Goal: Information Seeking & Learning: Learn about a topic

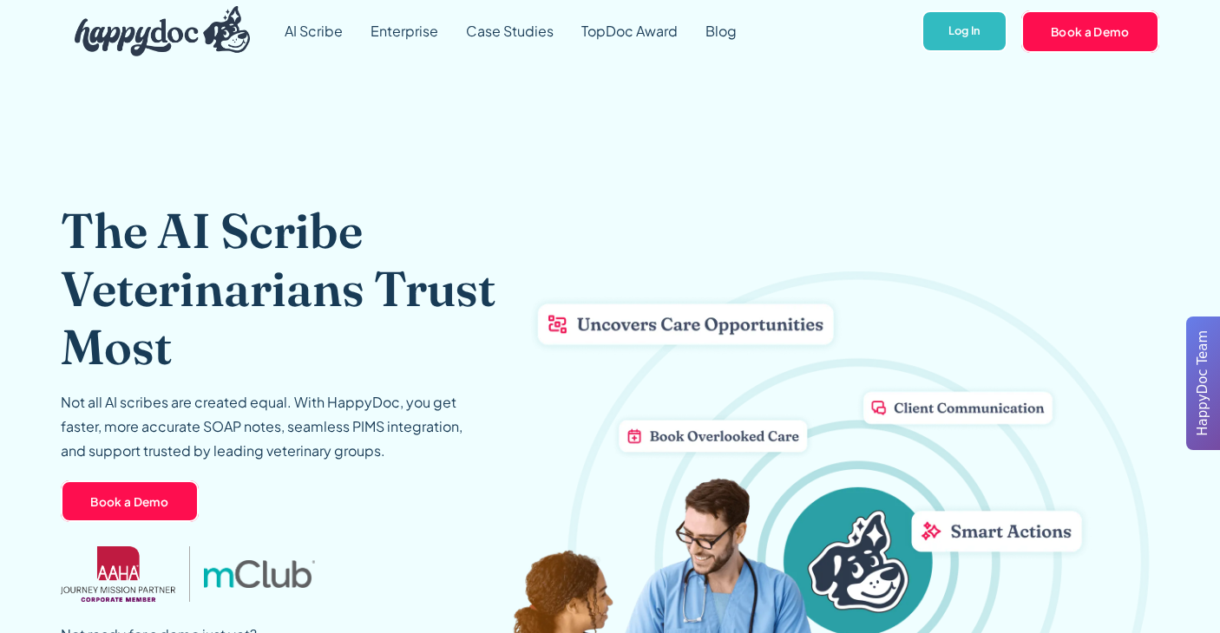
click at [147, 40] on img "home" at bounding box center [162, 31] width 175 height 50
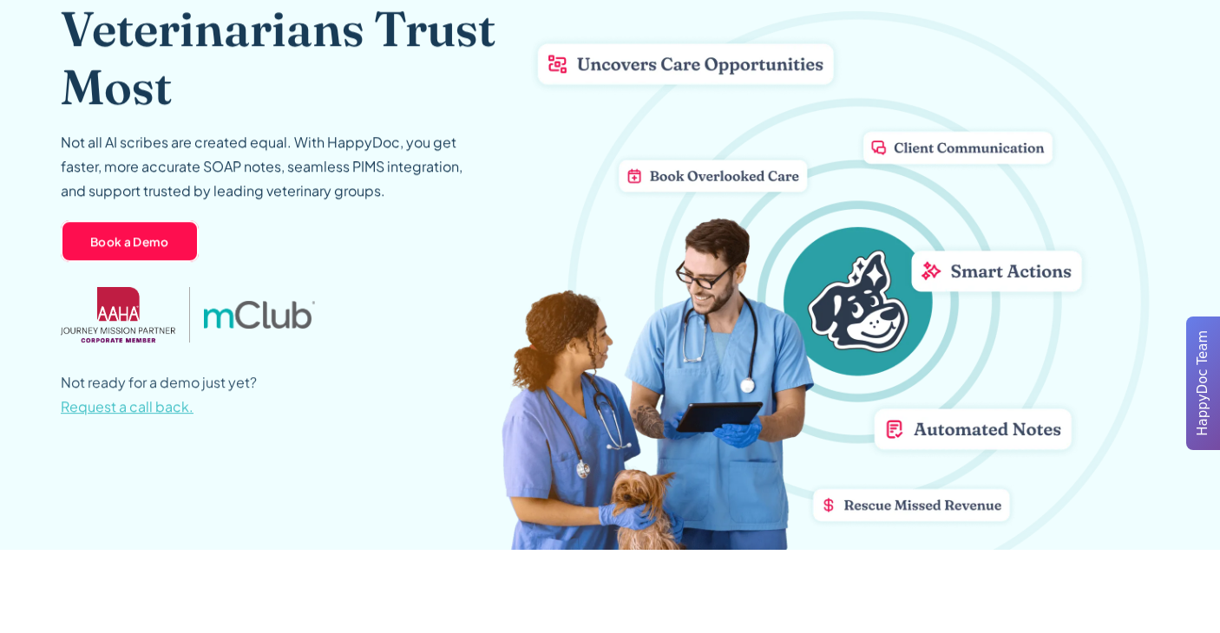
scroll to position [172, 0]
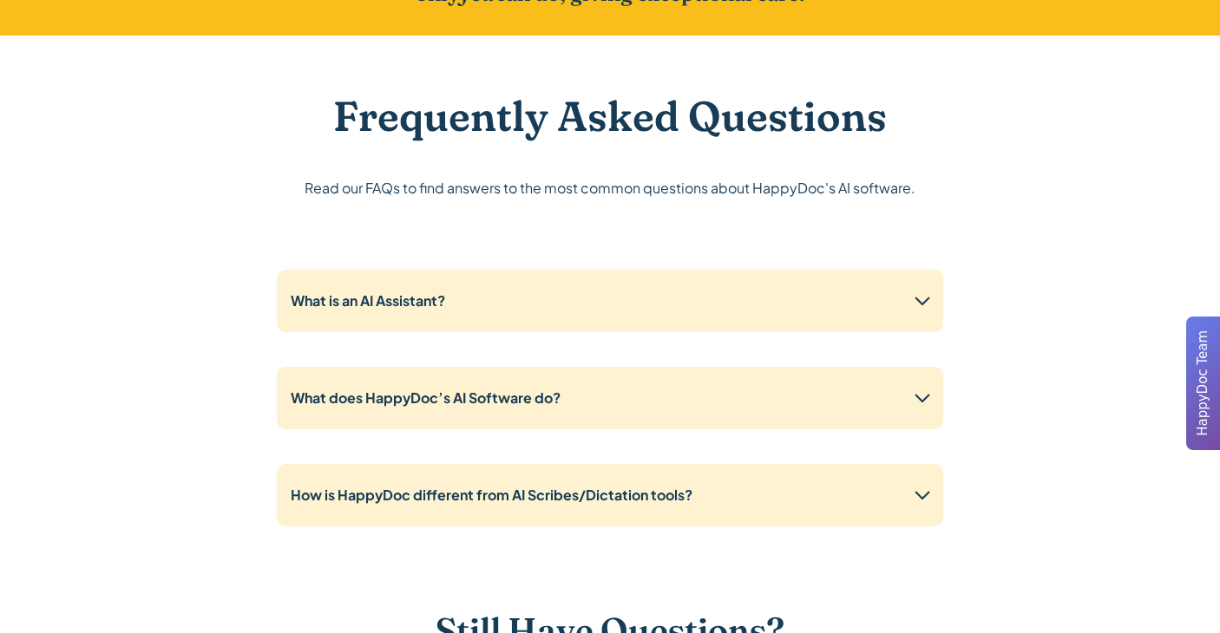
scroll to position [3073, 0]
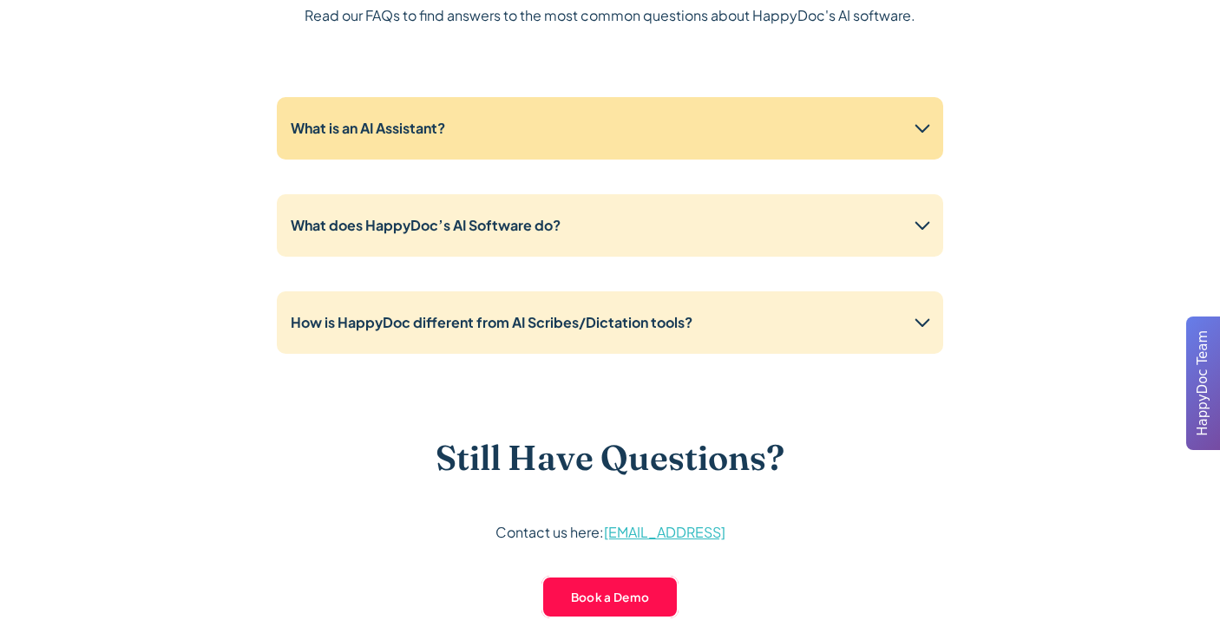
click at [674, 147] on div "What is an AI Assistant?" at bounding box center [610, 128] width 666 height 62
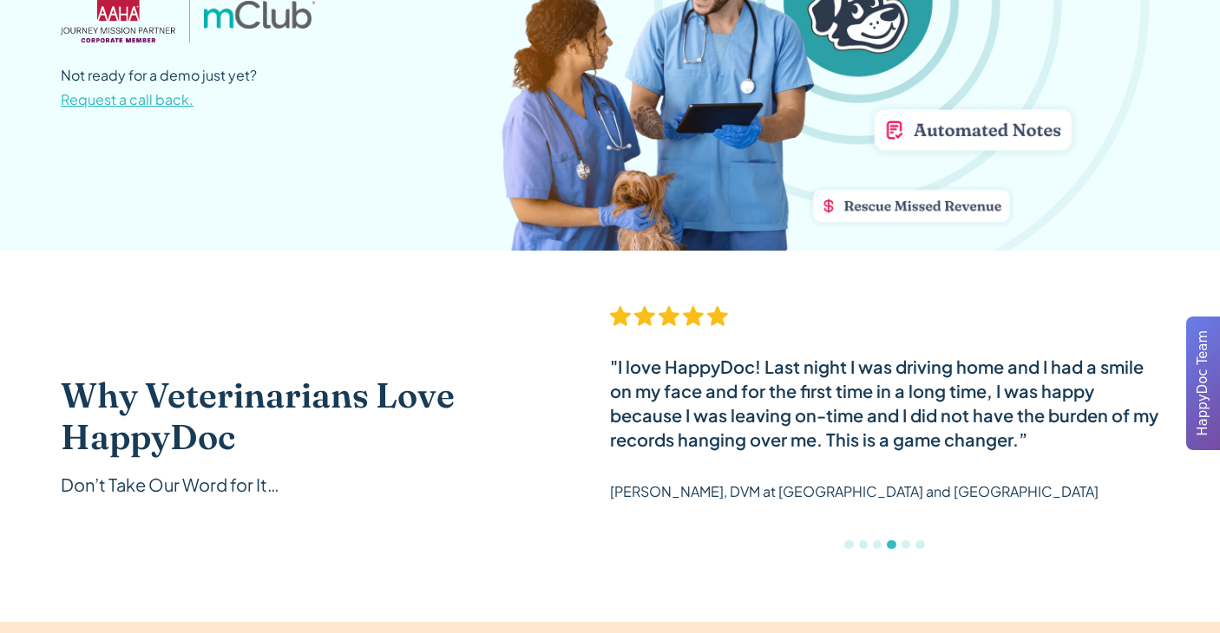
scroll to position [0, 0]
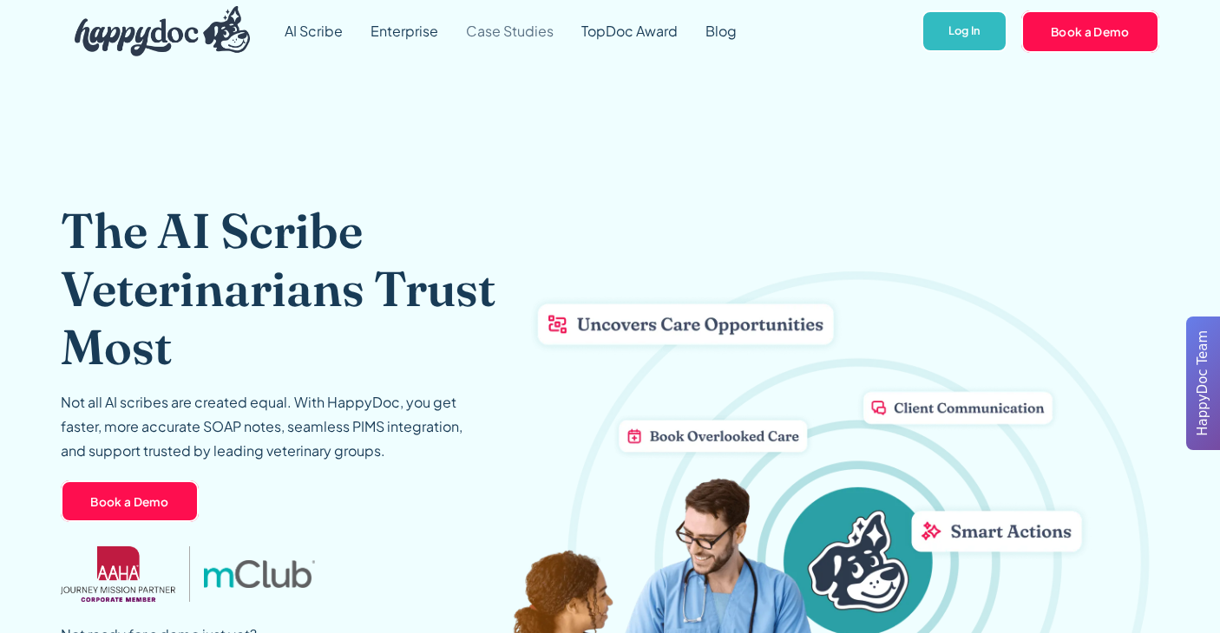
click at [521, 29] on link "Case Studies" at bounding box center [509, 31] width 115 height 62
